Goal: Task Accomplishment & Management: Manage account settings

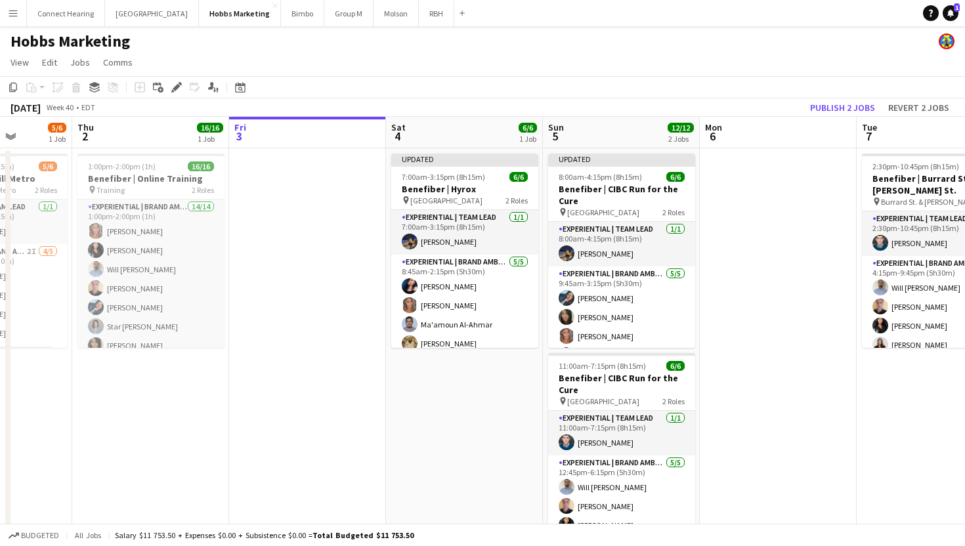
scroll to position [0, 398]
click at [167, 177] on h3 "Benefiber | Online Training" at bounding box center [151, 179] width 147 height 12
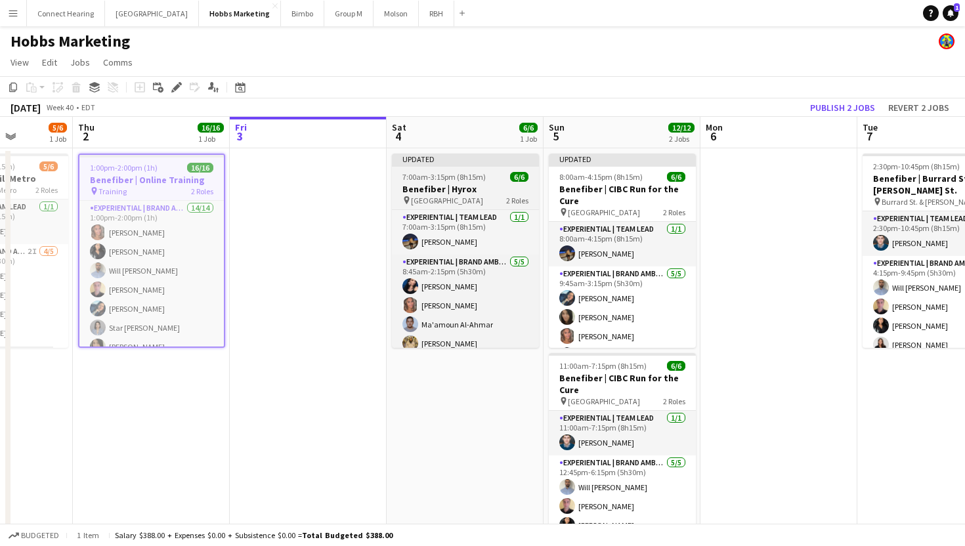
click at [463, 179] on span "7:00am-3:15pm (8h15m)" at bounding box center [443, 177] width 83 height 10
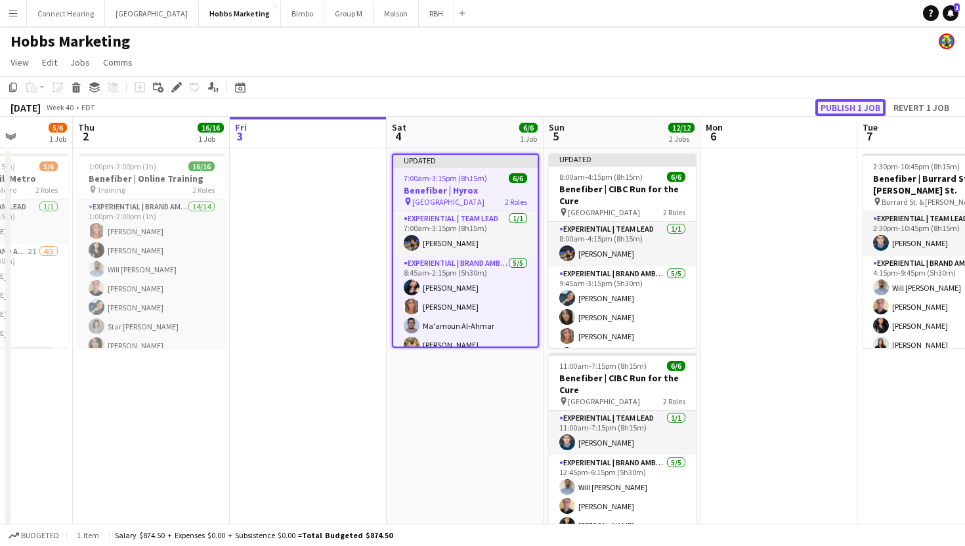
click at [831, 109] on button "Publish 1 job" at bounding box center [850, 107] width 70 height 17
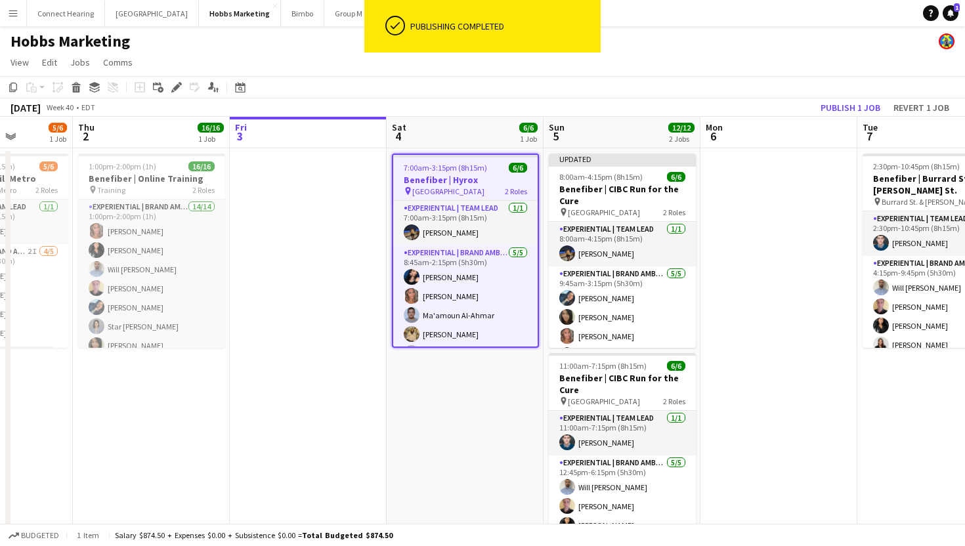
click at [483, 173] on app-job-card "7:00am-3:15pm (8h15m) 6/6 Benefiber | Hyrox pin Enercare Centre 2 Roles Experie…" at bounding box center [465, 251] width 147 height 194
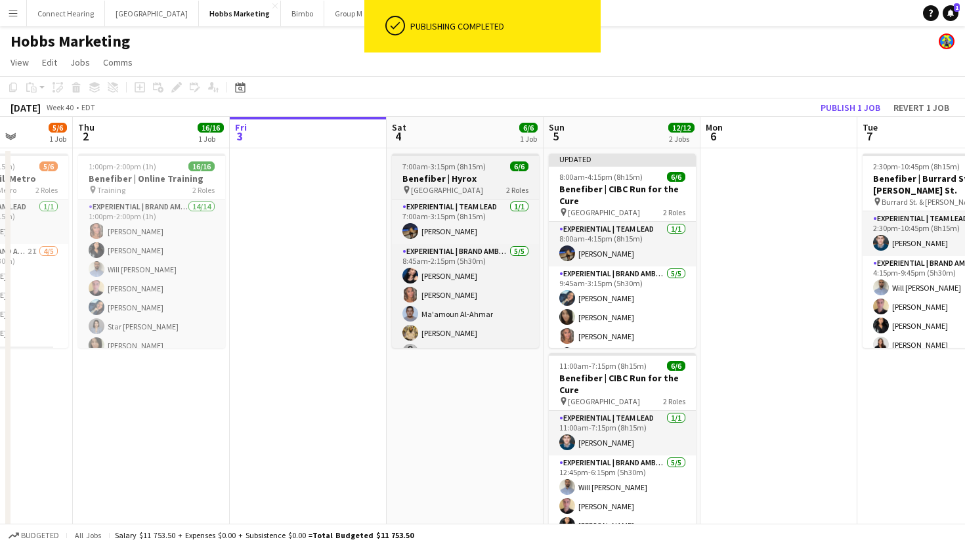
click at [442, 179] on h3 "Benefiber | Hyrox" at bounding box center [465, 179] width 147 height 12
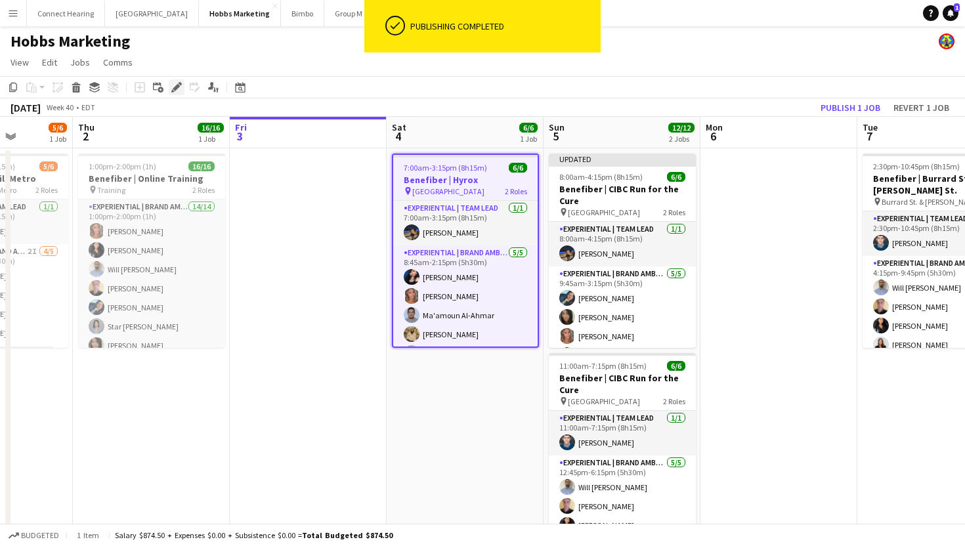
click at [178, 84] on icon "Edit" at bounding box center [176, 87] width 11 height 11
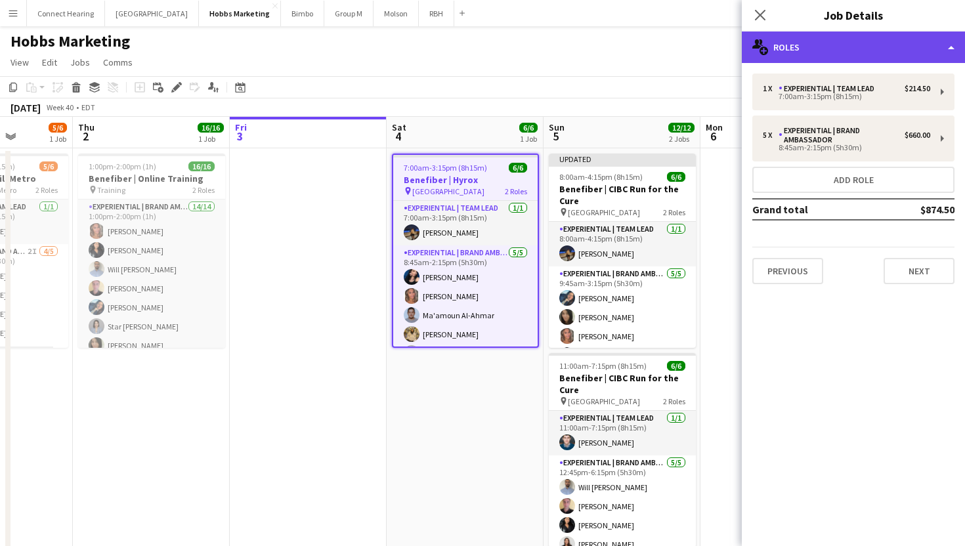
click at [804, 49] on div "multiple-users-add Roles" at bounding box center [853, 48] width 223 height 32
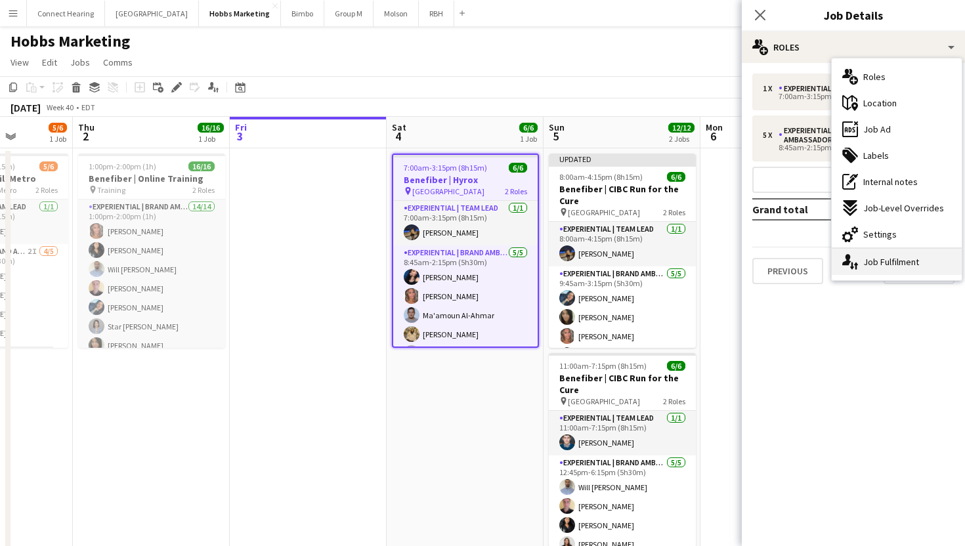
click at [884, 252] on div "single-neutral-actions-up-down Job Fulfilment" at bounding box center [897, 262] width 130 height 26
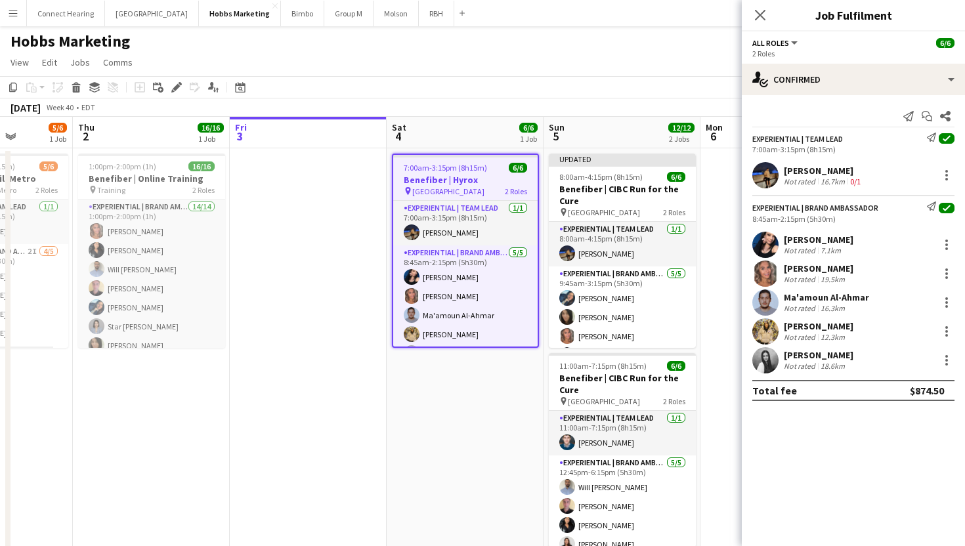
click at [782, 35] on app-options-switcher "All roles All roles Experiential | Team Lead Experiential | Brand Ambassador 6/…" at bounding box center [853, 48] width 223 height 32
click at [821, 19] on h3 "Job Fulfilment" at bounding box center [853, 15] width 223 height 17
click at [752, 19] on app-icon "Close pop-in" at bounding box center [760, 15] width 19 height 19
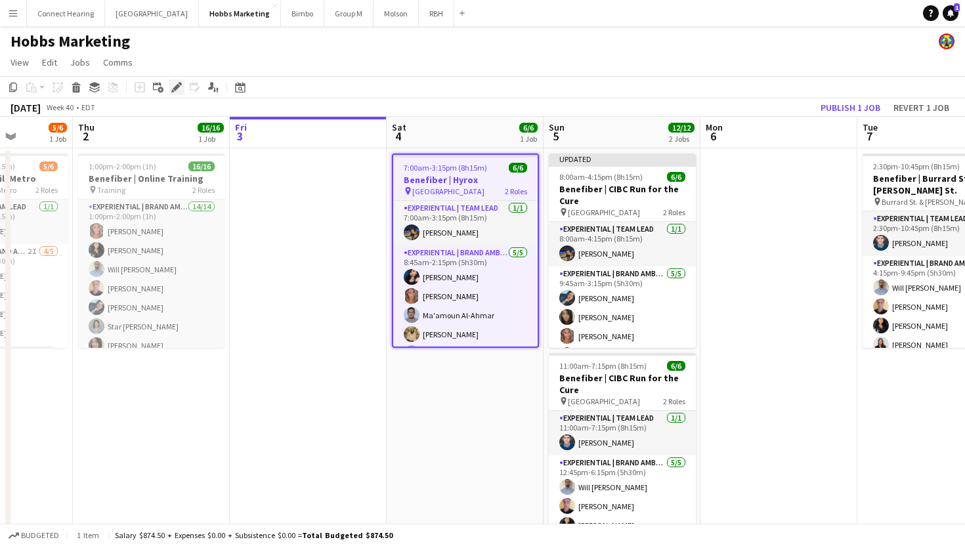
click at [179, 87] on icon at bounding box center [176, 87] width 7 height 7
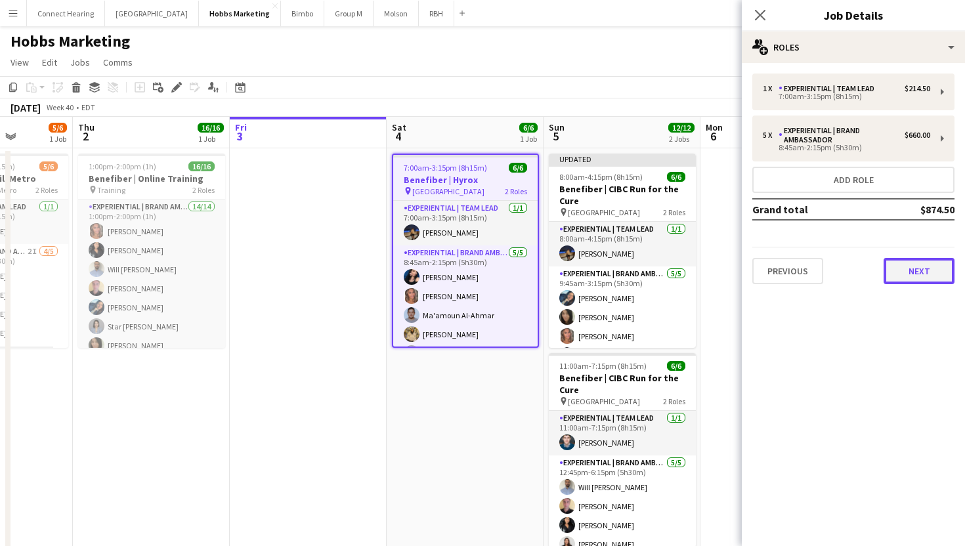
click at [922, 278] on button "Next" at bounding box center [919, 271] width 71 height 26
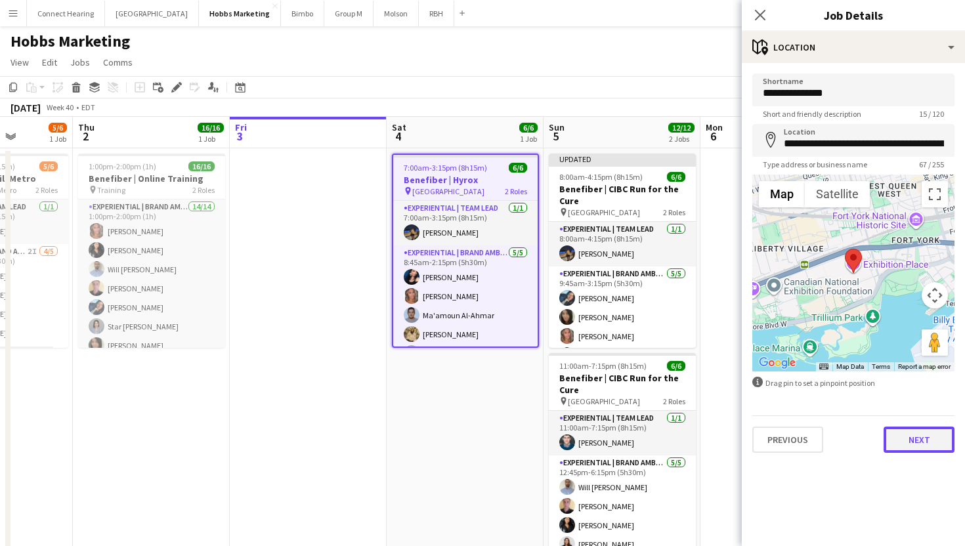
click at [915, 444] on button "Next" at bounding box center [919, 440] width 71 height 26
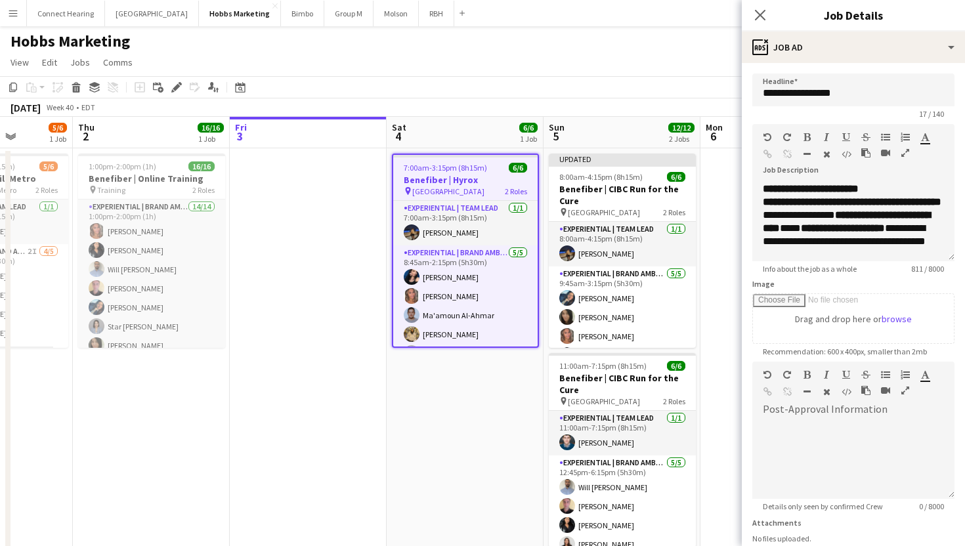
scroll to position [102, 0]
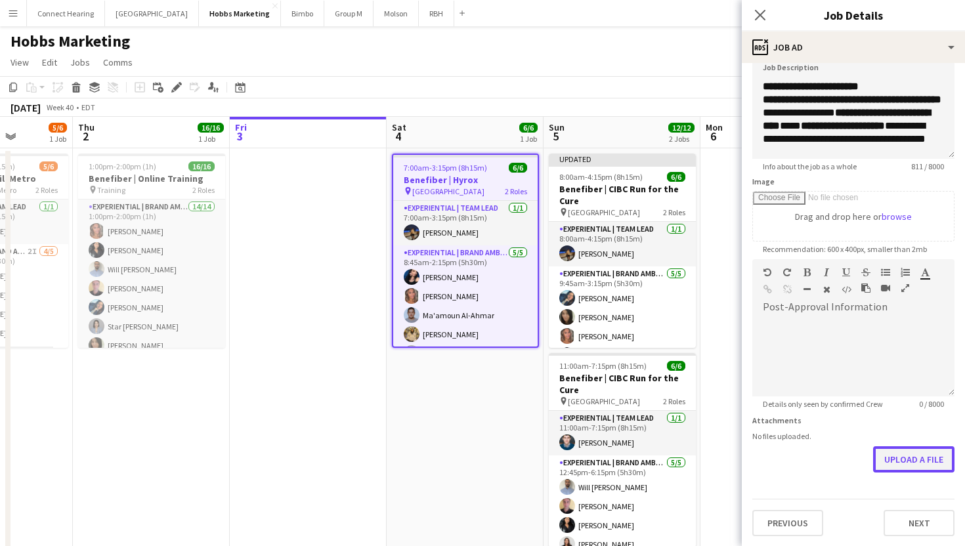
click at [908, 460] on button "Upload a file" at bounding box center [913, 459] width 81 height 26
click at [761, 17] on icon "Close pop-in" at bounding box center [760, 15] width 12 height 12
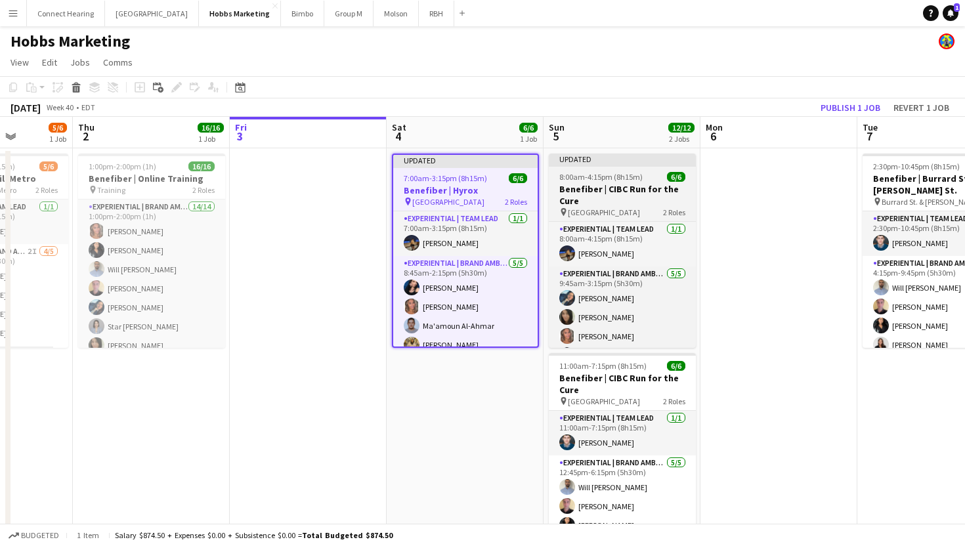
click at [612, 179] on span "8:00am-4:15pm (8h15m)" at bounding box center [600, 177] width 83 height 10
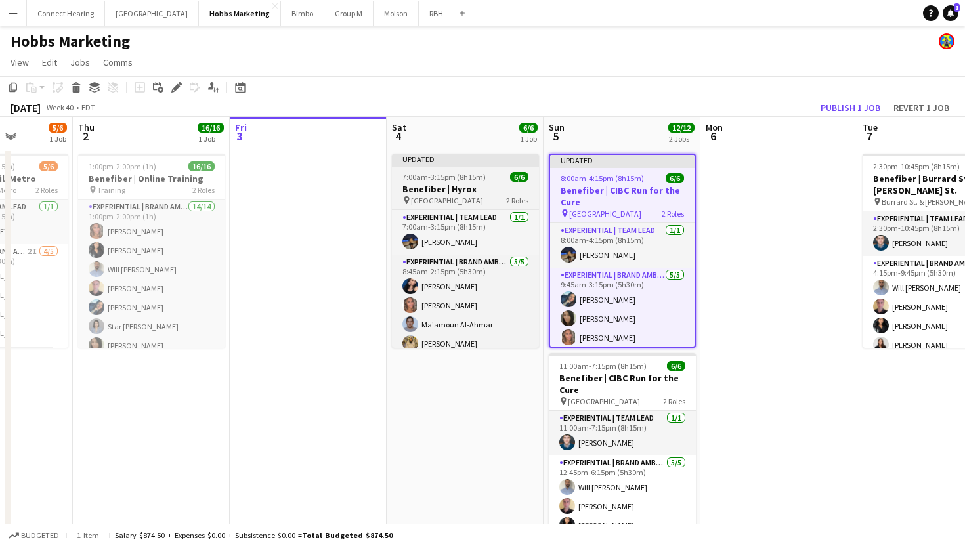
click at [467, 187] on h3 "Benefiber | Hyrox" at bounding box center [465, 189] width 147 height 12
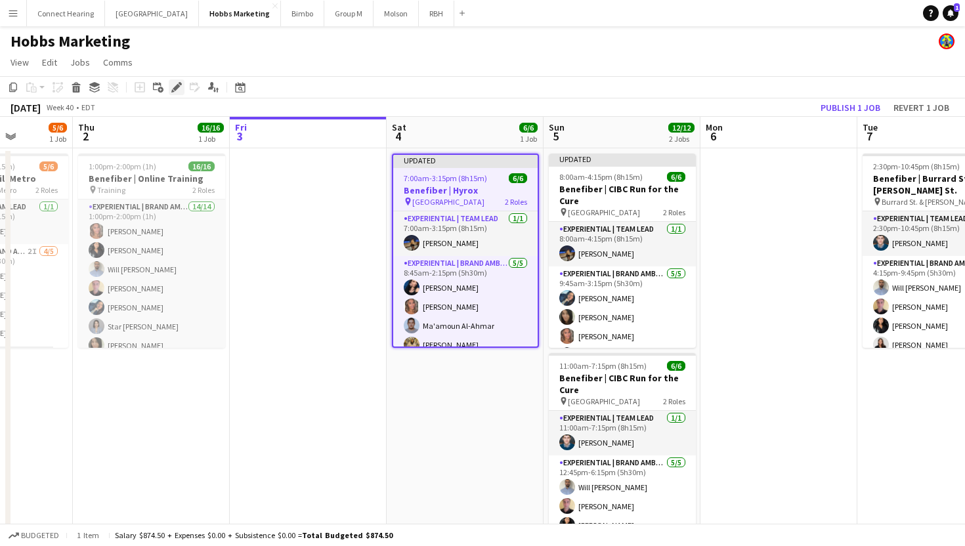
click at [176, 92] on icon "Edit" at bounding box center [176, 87] width 11 height 11
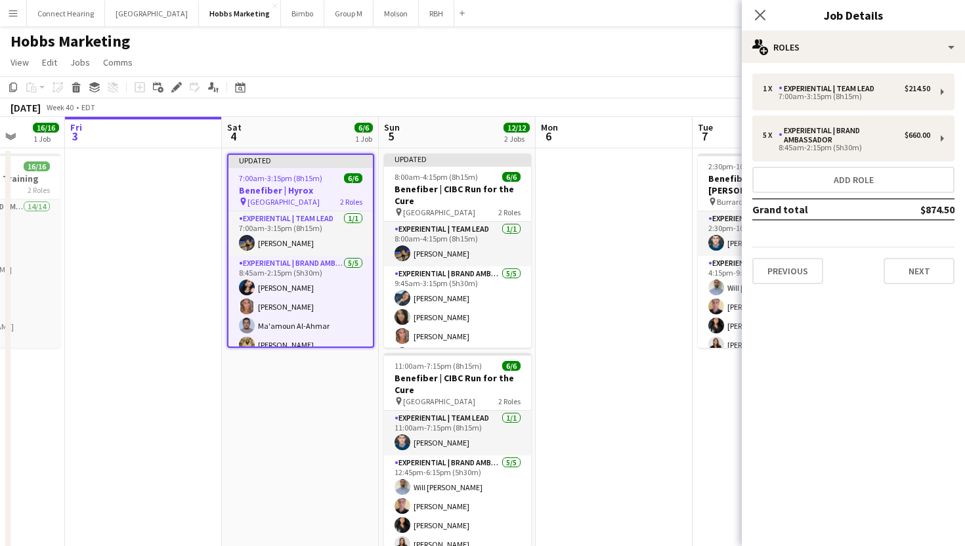
scroll to position [0, 360]
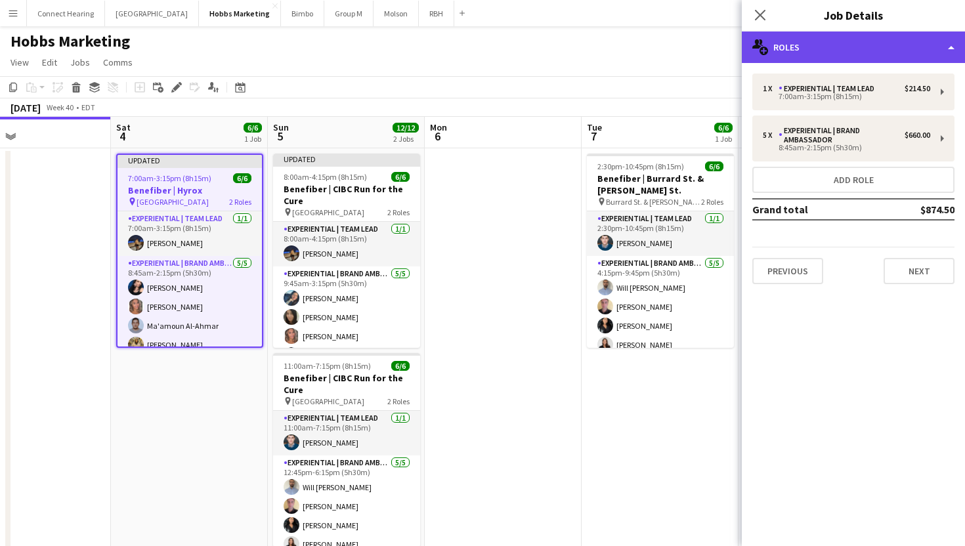
click at [771, 47] on div "multiple-users-add Roles" at bounding box center [853, 48] width 223 height 32
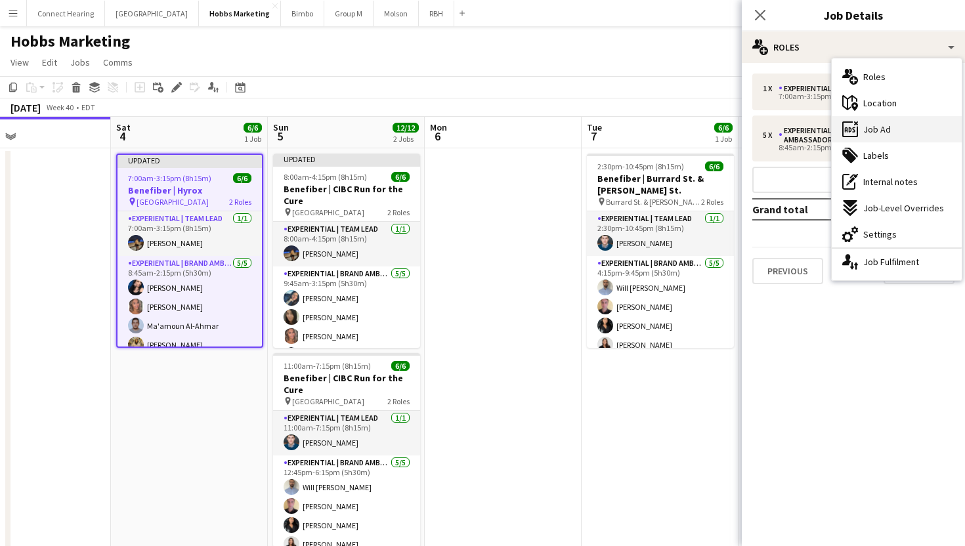
click at [853, 135] on icon "ads-window" at bounding box center [850, 129] width 16 height 16
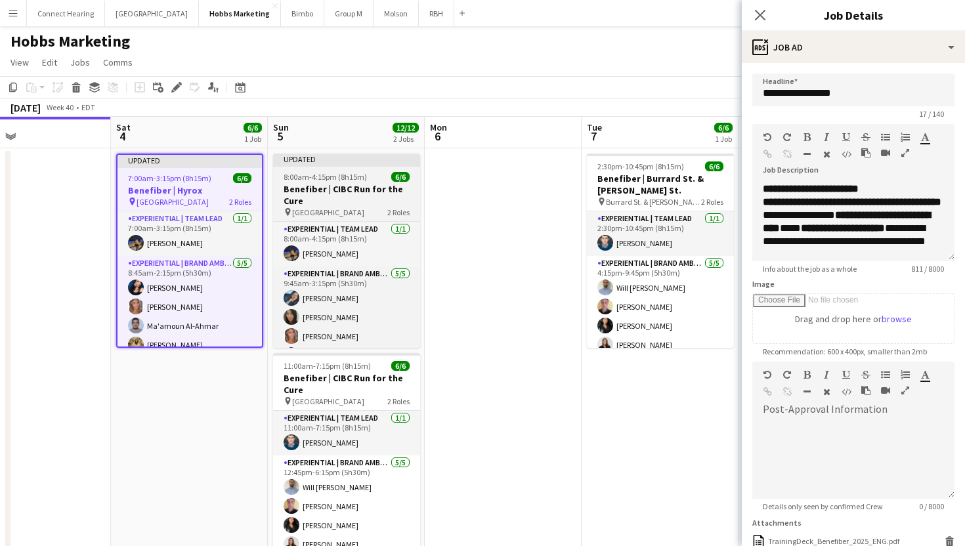
click at [347, 170] on app-job-card "Updated 8:00am-4:15pm (8h15m) 6/6 Benefiber | CIBC Run for the Cure pin Univers…" at bounding box center [346, 251] width 147 height 194
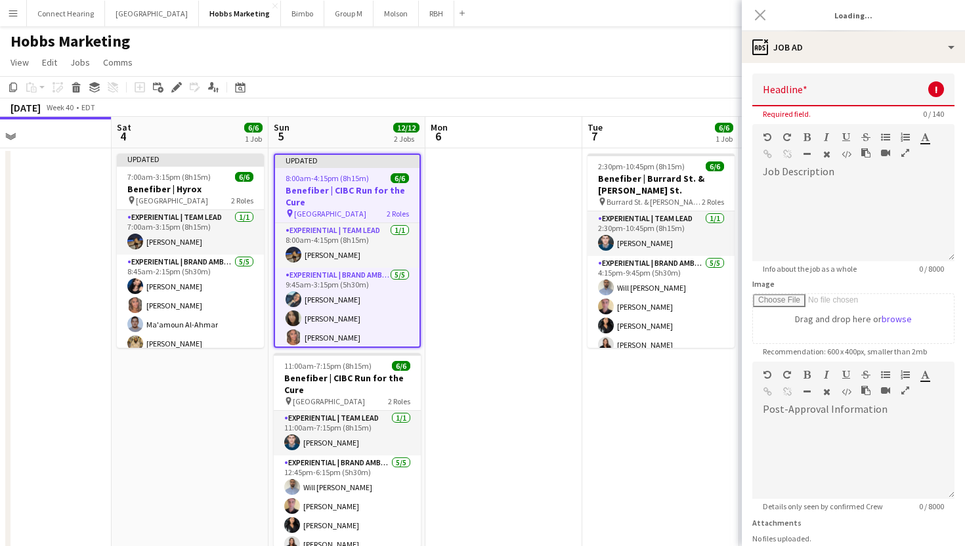
type input "**********"
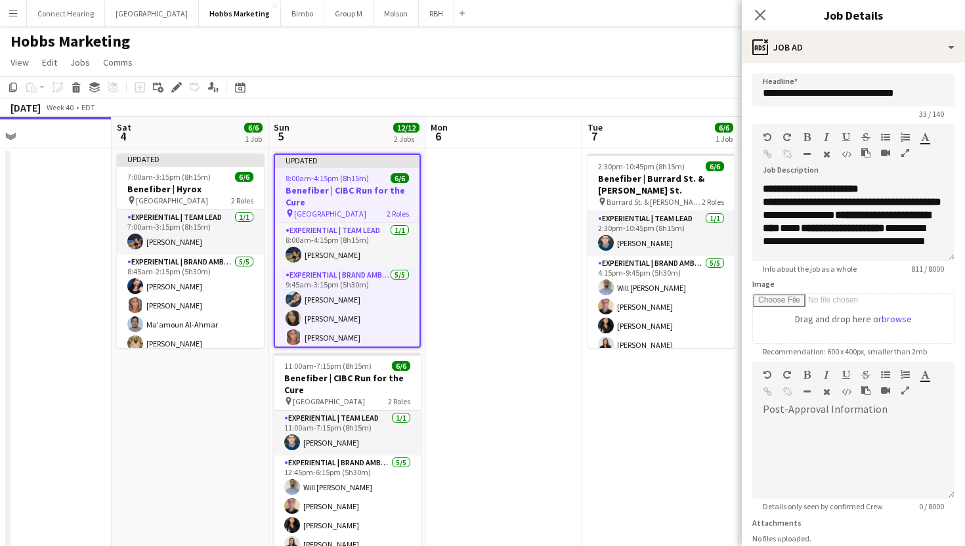
scroll to position [102, 0]
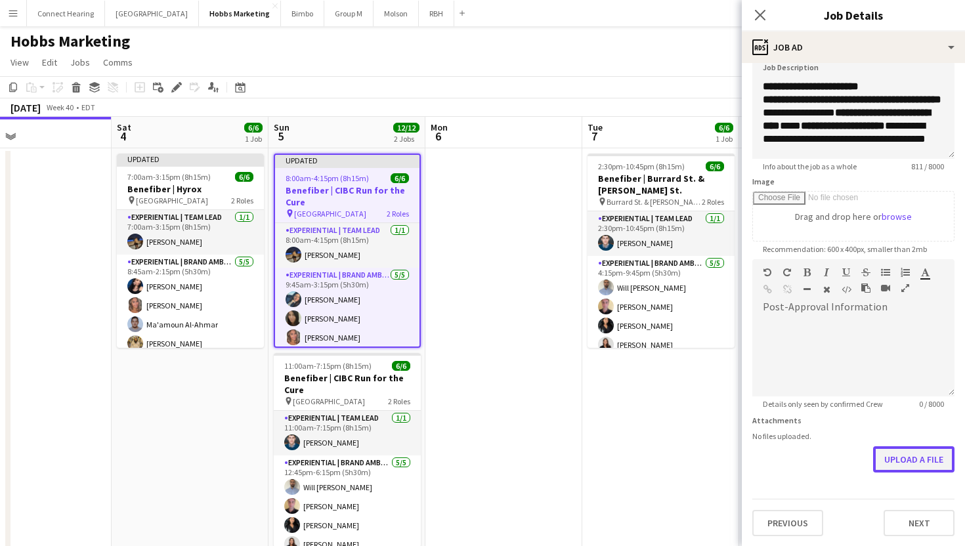
click at [919, 457] on button "Upload a file" at bounding box center [913, 459] width 81 height 26
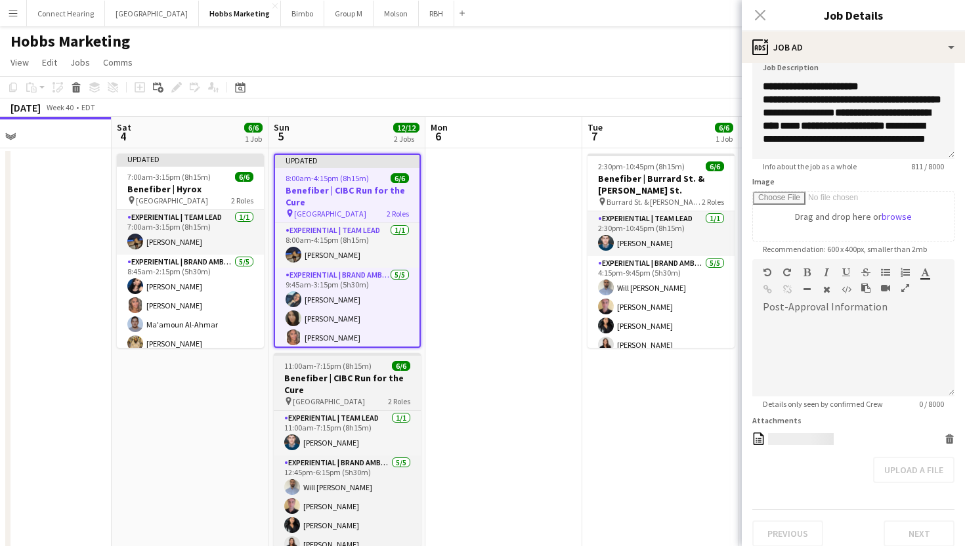
click at [370, 385] on h3 "Benefiber | CIBC Run for the Cure" at bounding box center [347, 384] width 147 height 24
click at [342, 381] on h3 "Benefiber | CIBC Run for the Cure" at bounding box center [347, 384] width 147 height 24
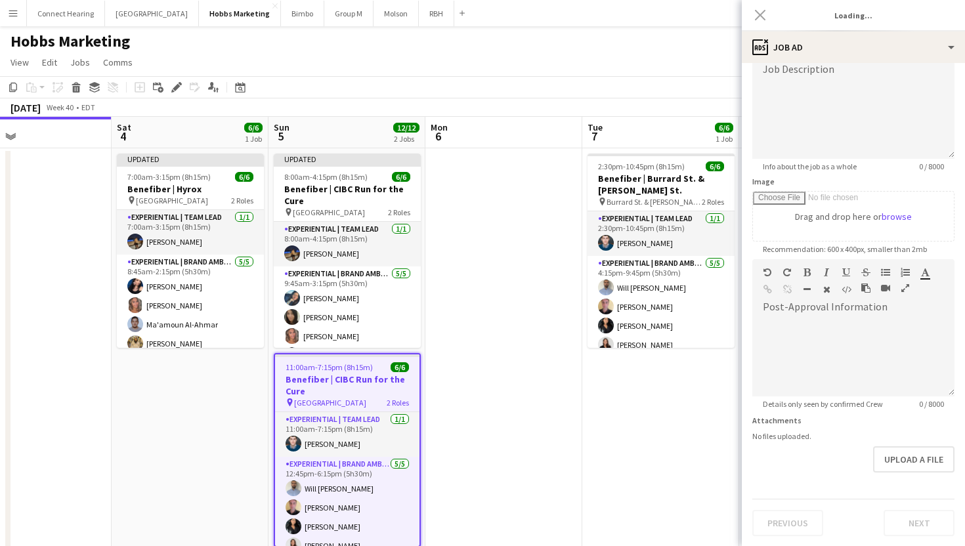
type input "**********"
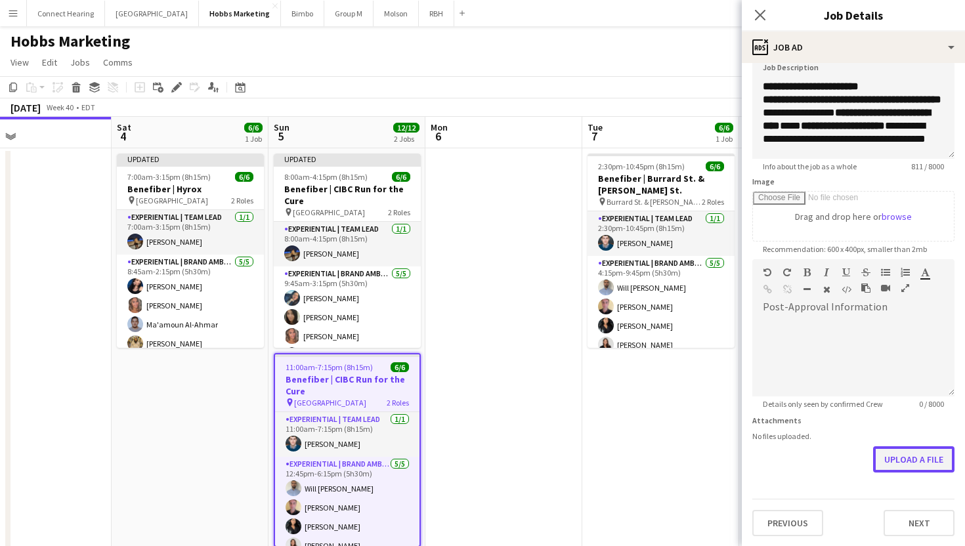
click at [911, 458] on button "Upload a file" at bounding box center [913, 459] width 81 height 26
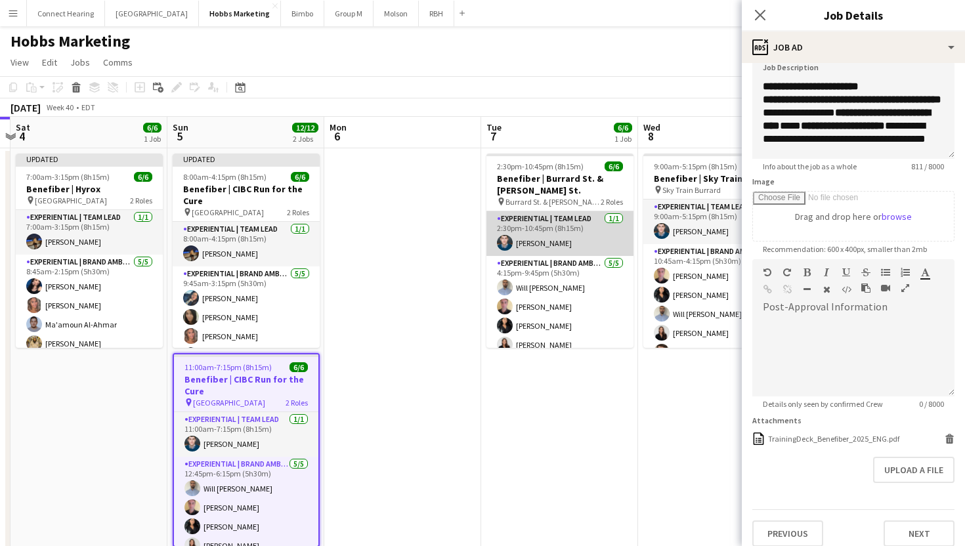
scroll to position [0, 464]
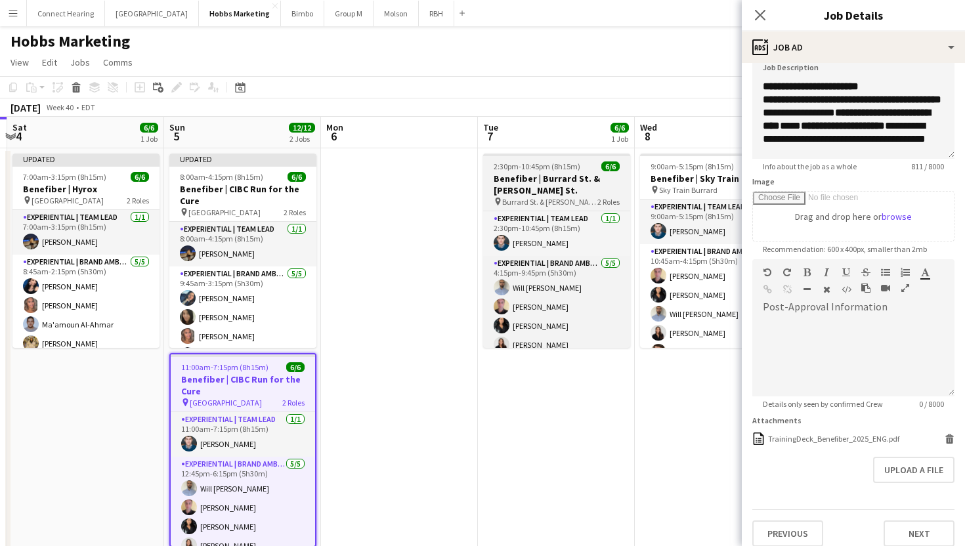
click at [557, 173] on h3 "Benefiber | Burrard St. & [PERSON_NAME] St." at bounding box center [556, 185] width 147 height 24
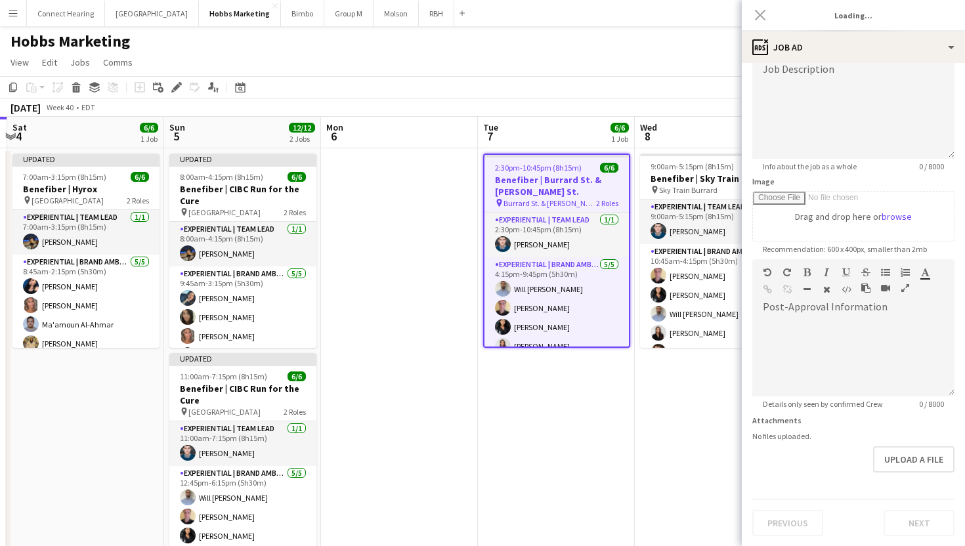
type input "**********"
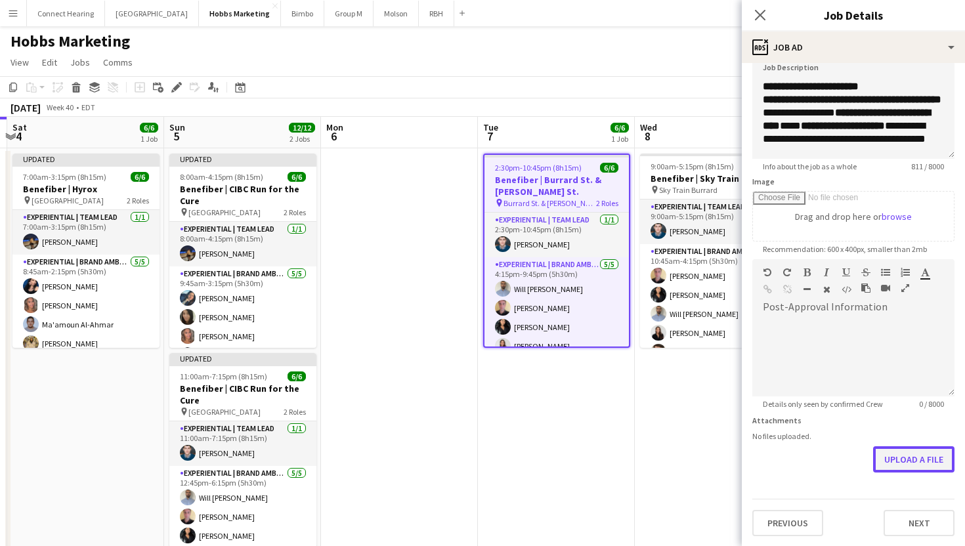
click at [892, 458] on button "Upload a file" at bounding box center [913, 459] width 81 height 26
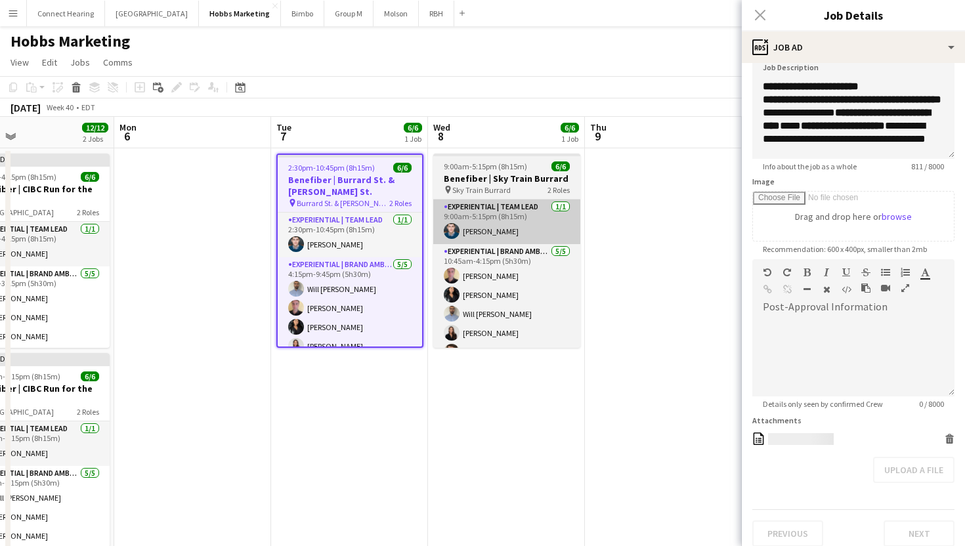
scroll to position [0, 366]
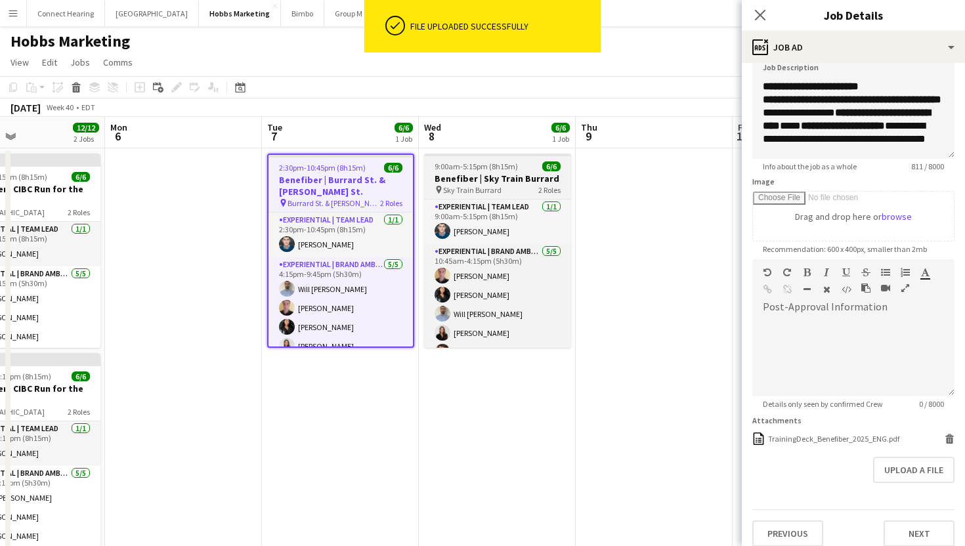
click at [517, 173] on h3 "Benefiber | Sky Train Burrard" at bounding box center [497, 179] width 147 height 12
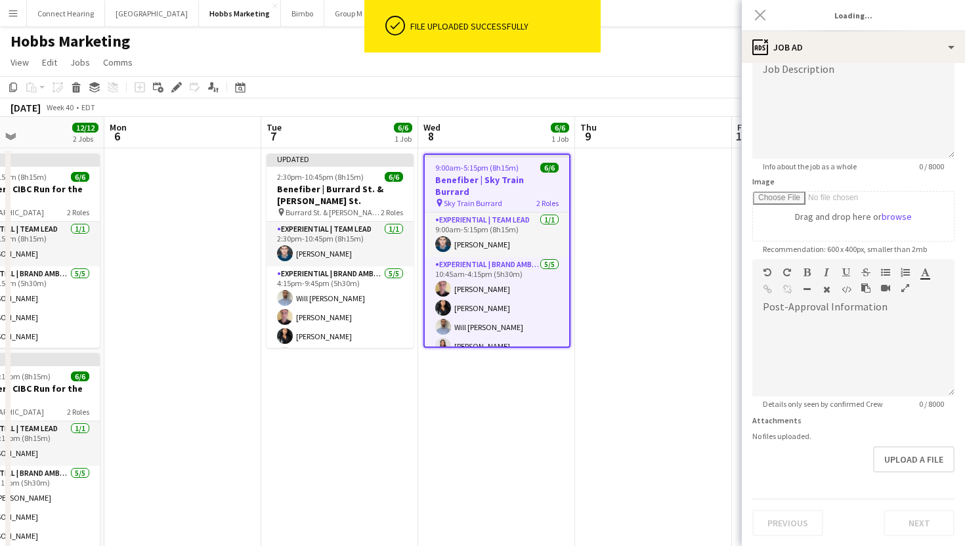
type input "**********"
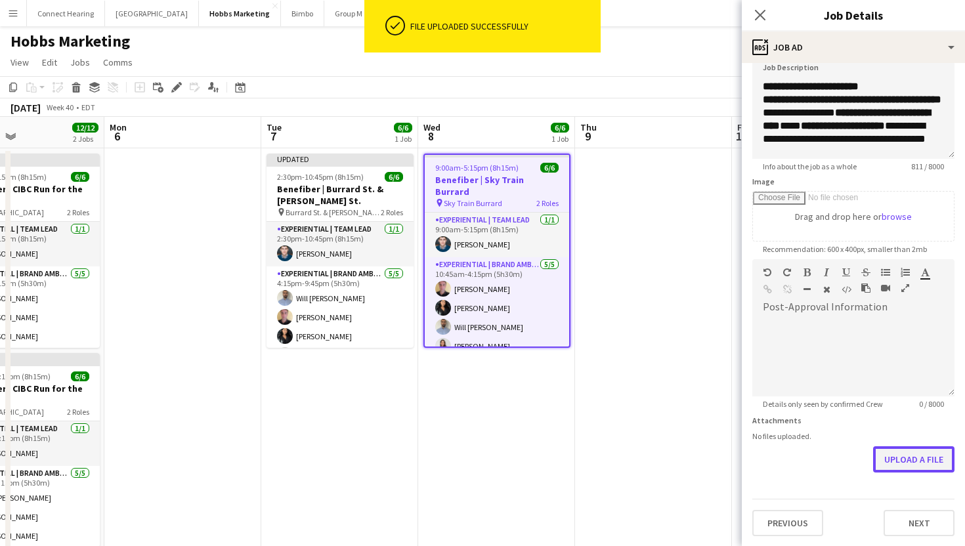
click at [917, 453] on button "Upload a file" at bounding box center [913, 459] width 81 height 26
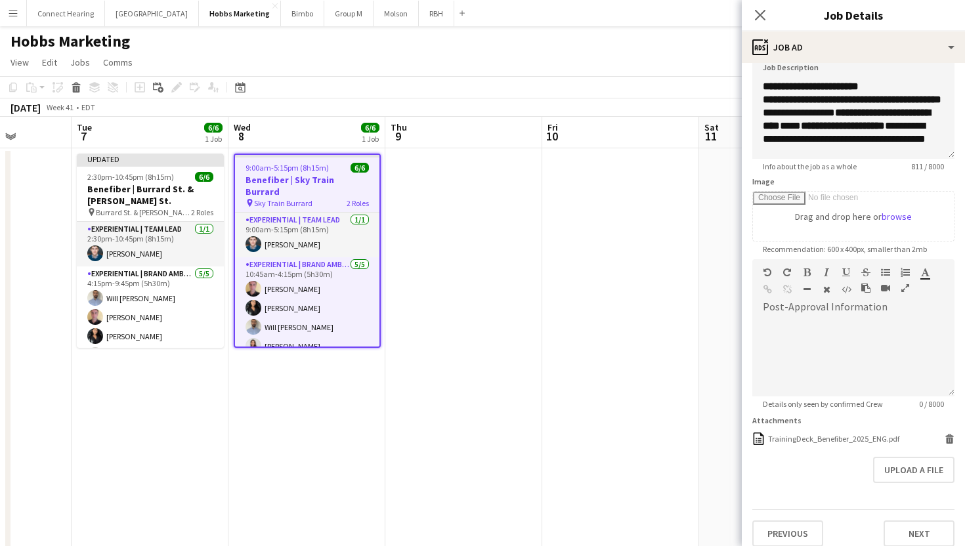
scroll to position [0, 537]
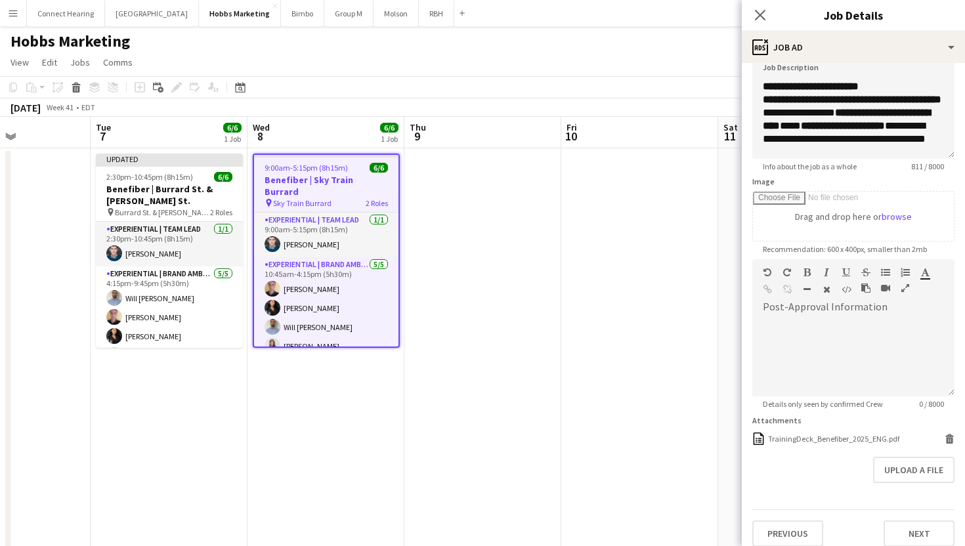
click at [490, 323] on app-date-cell at bounding box center [482, 360] width 157 height 425
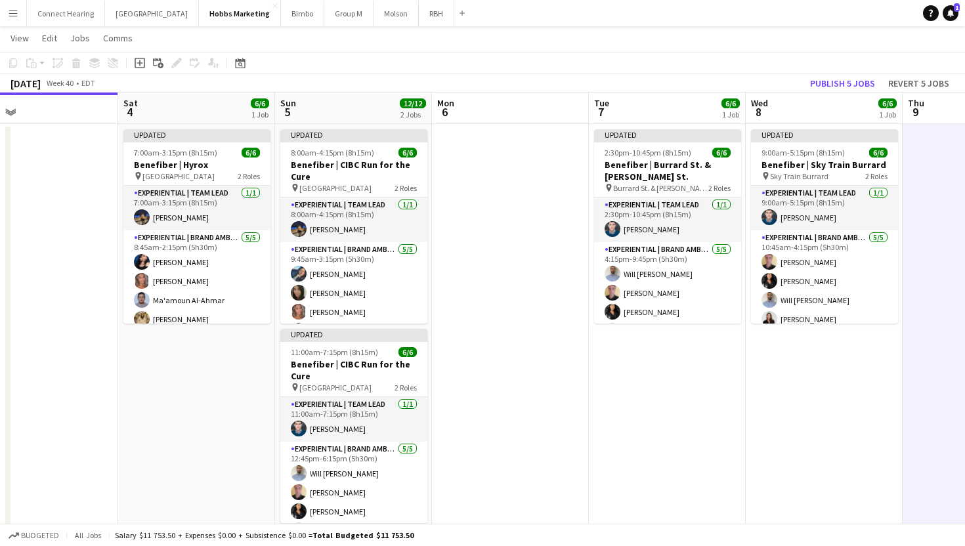
scroll to position [0, 354]
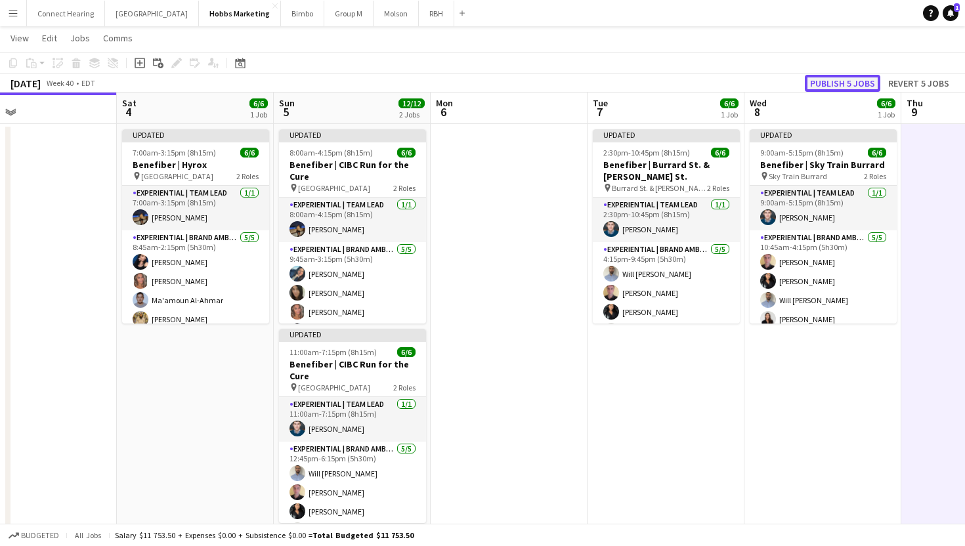
click at [819, 85] on button "Publish 5 jobs" at bounding box center [842, 83] width 75 height 17
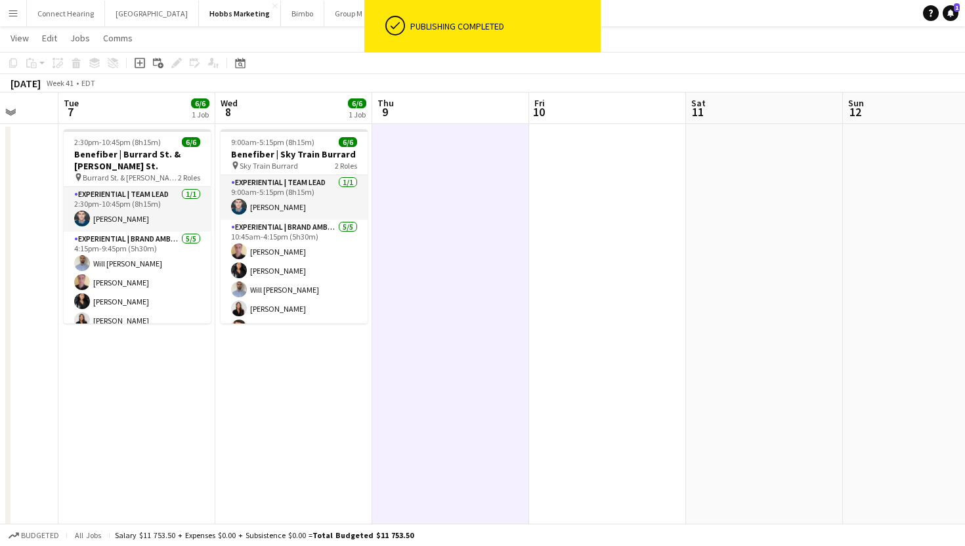
scroll to position [0, 571]
